Goal: Task Accomplishment & Management: Use online tool/utility

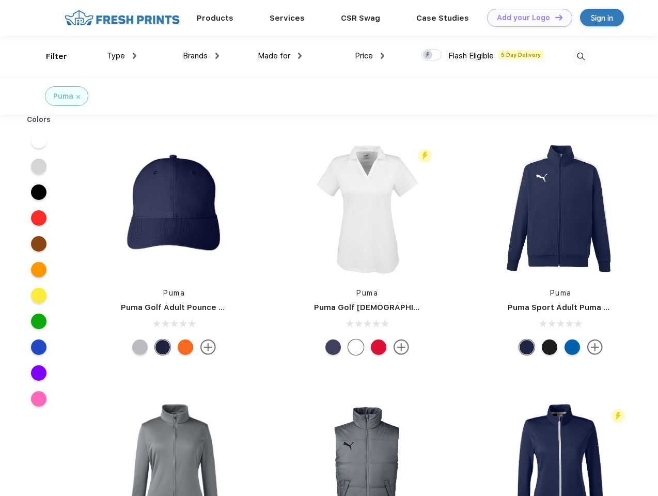
scroll to position [1, 0]
click at [526, 18] on link "Add your Logo Design Tool" at bounding box center [529, 18] width 85 height 18
click at [0, 0] on div "Design Tool" at bounding box center [0, 0] width 0 height 0
click at [555, 17] on link "Add your Logo Design Tool" at bounding box center [529, 18] width 85 height 18
click at [50, 56] on div "Filter" at bounding box center [56, 57] width 21 height 12
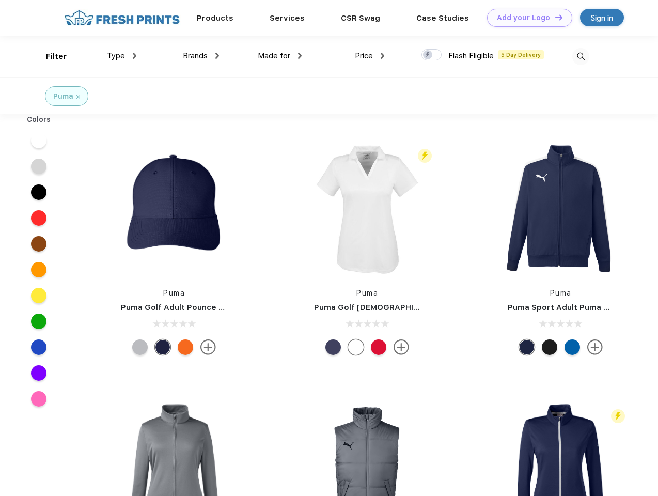
click at [122, 56] on span "Type" at bounding box center [116, 55] width 18 height 9
click at [201, 56] on span "Brands" at bounding box center [195, 55] width 25 height 9
click at [280, 56] on span "Made for" at bounding box center [274, 55] width 33 height 9
click at [370, 56] on span "Price" at bounding box center [364, 55] width 18 height 9
click at [432, 55] on div at bounding box center [432, 54] width 20 height 11
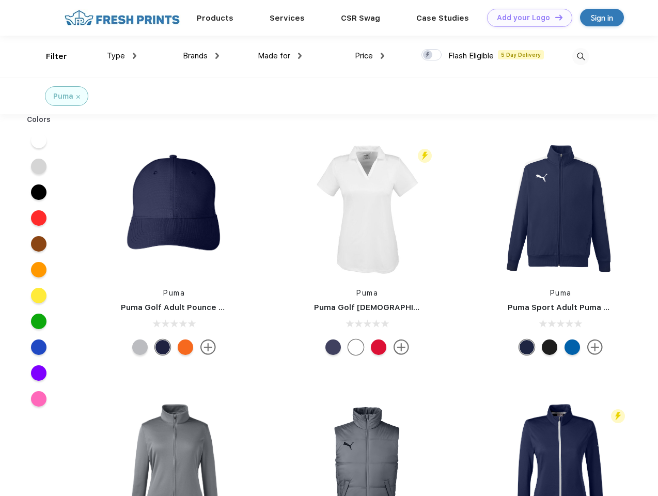
click at [428, 55] on input "checkbox" at bounding box center [425, 52] width 7 height 7
click at [581, 56] on img at bounding box center [581, 56] width 17 height 17
